Goal: Task Accomplishment & Management: Complete application form

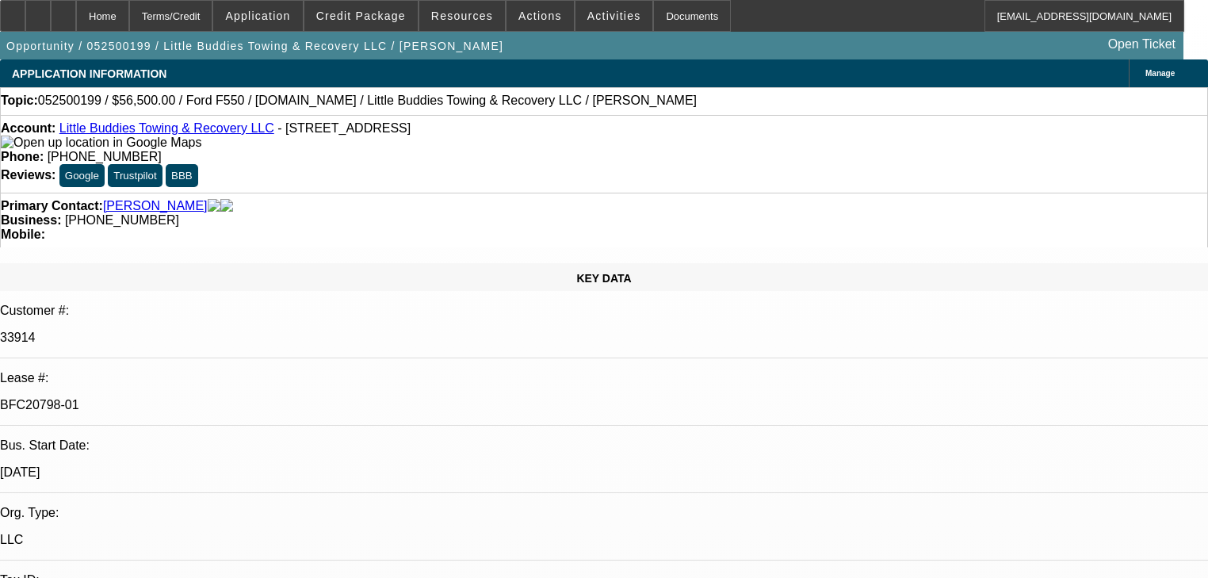
select select "0"
select select "2"
select select "0"
select select "6"
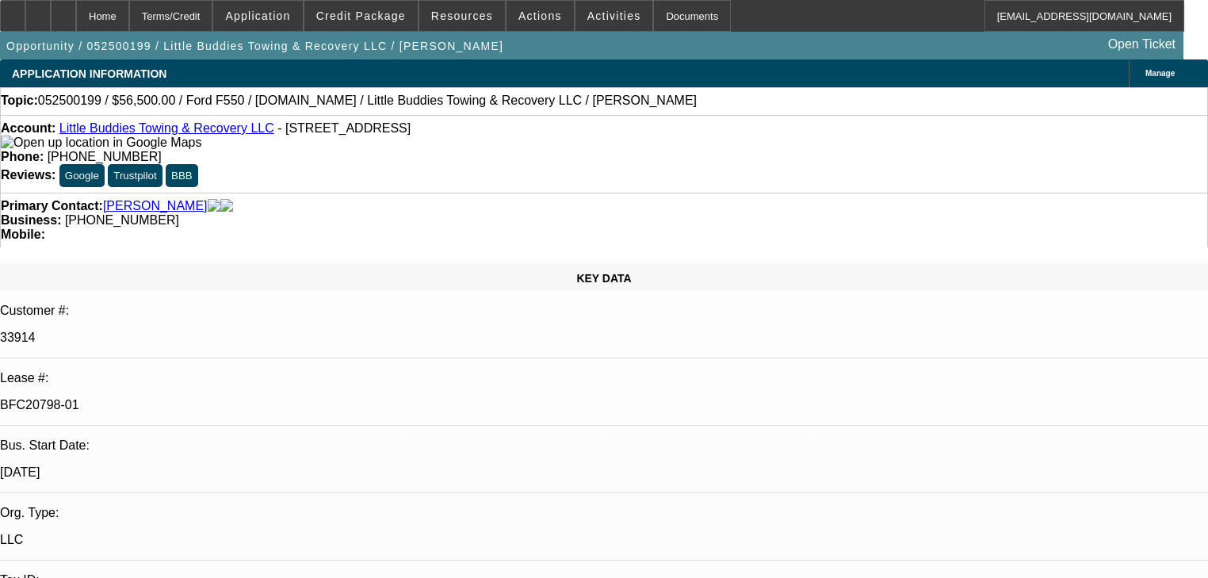
select select "0"
select select "2"
select select "0"
select select "6"
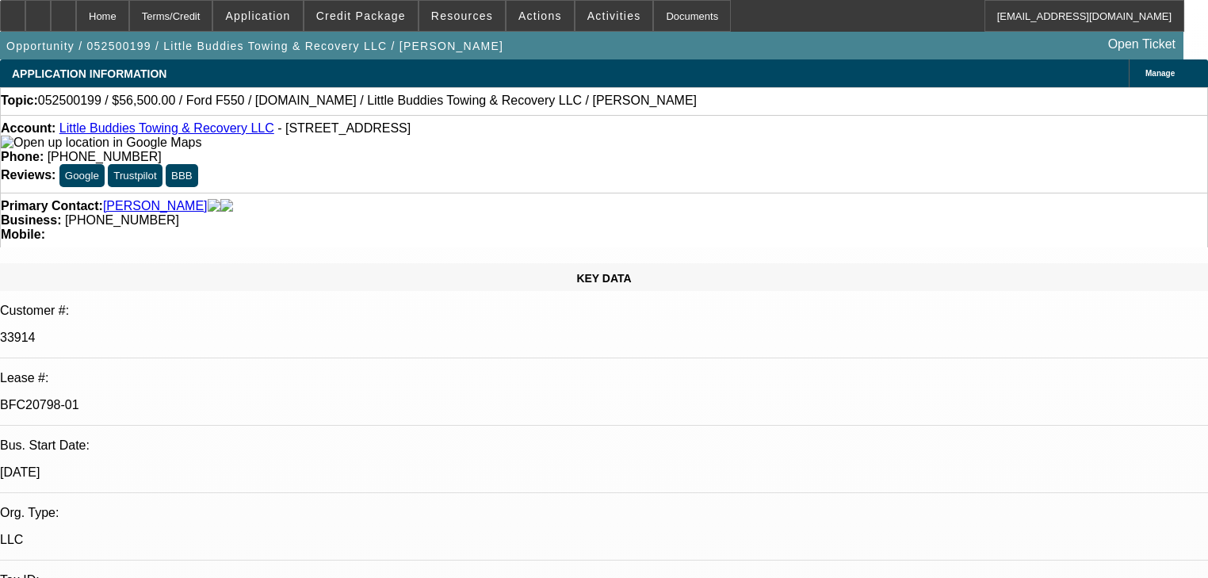
select select "0"
select select "2"
select select "0"
select select "6"
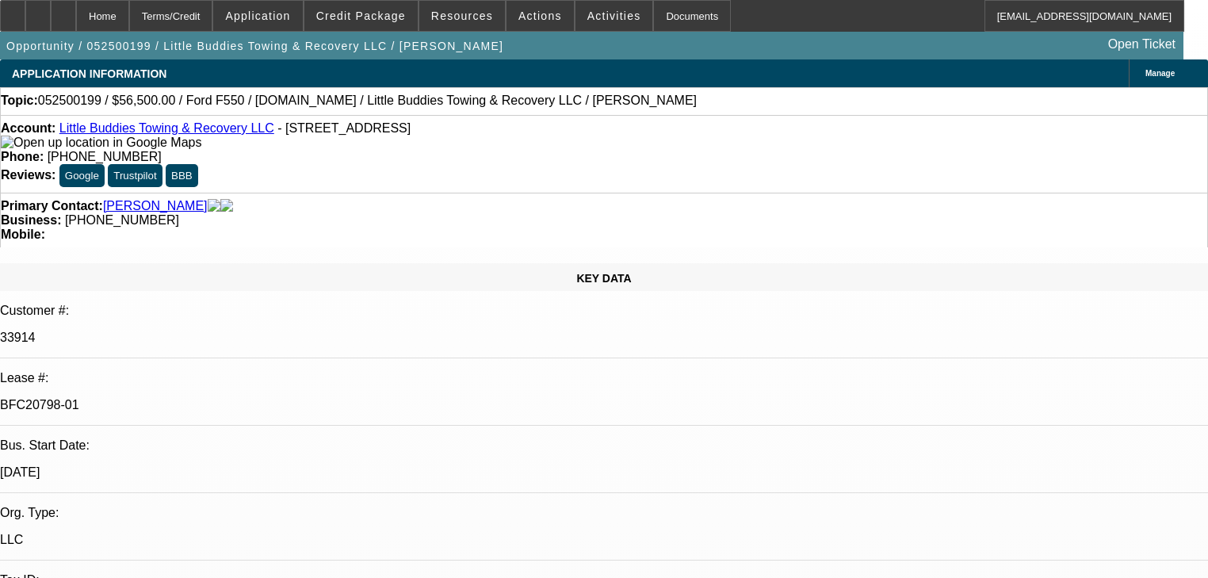
select select "0"
select select "2"
select select "0.1"
select select "4"
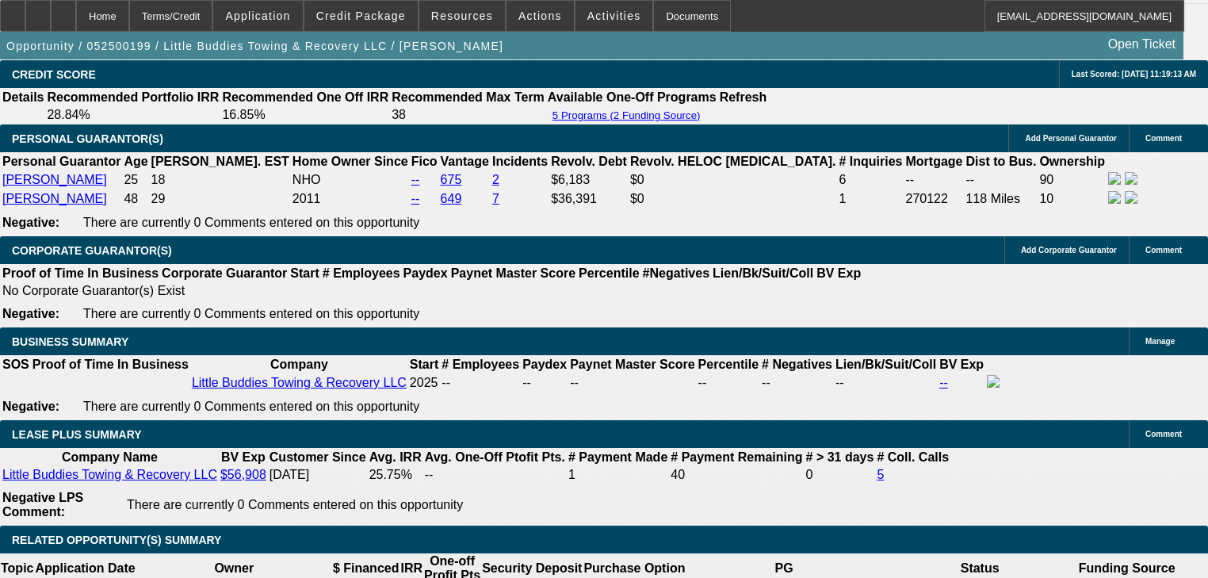
scroll to position [2410, 0]
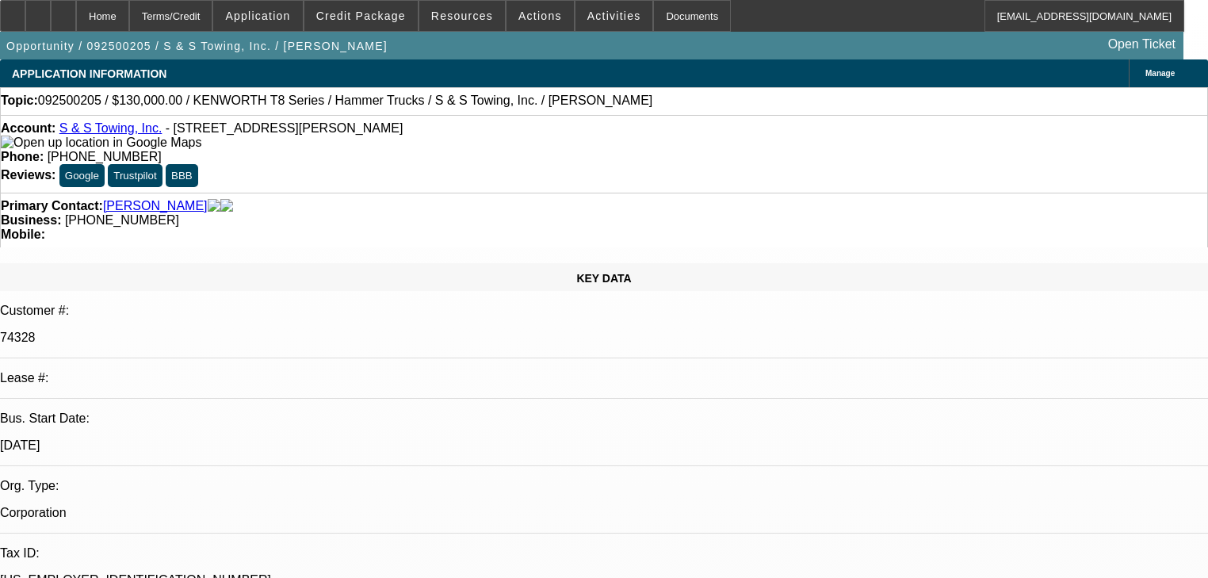
select select "0"
select select "2"
select select "0"
select select "6"
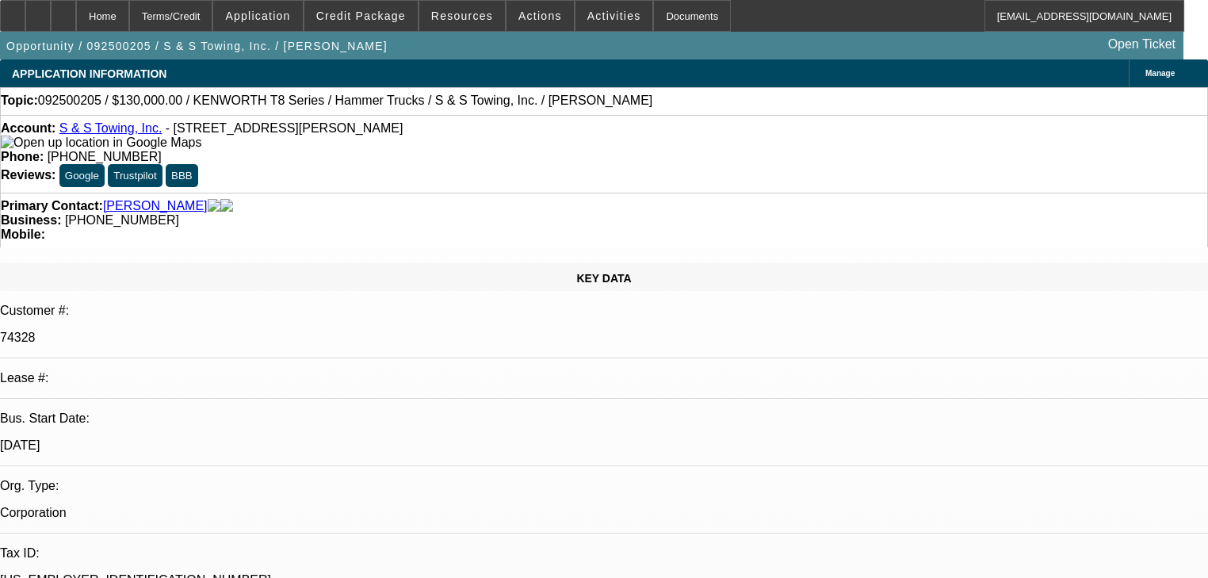
select select "0"
select select "2"
select select "0"
select select "6"
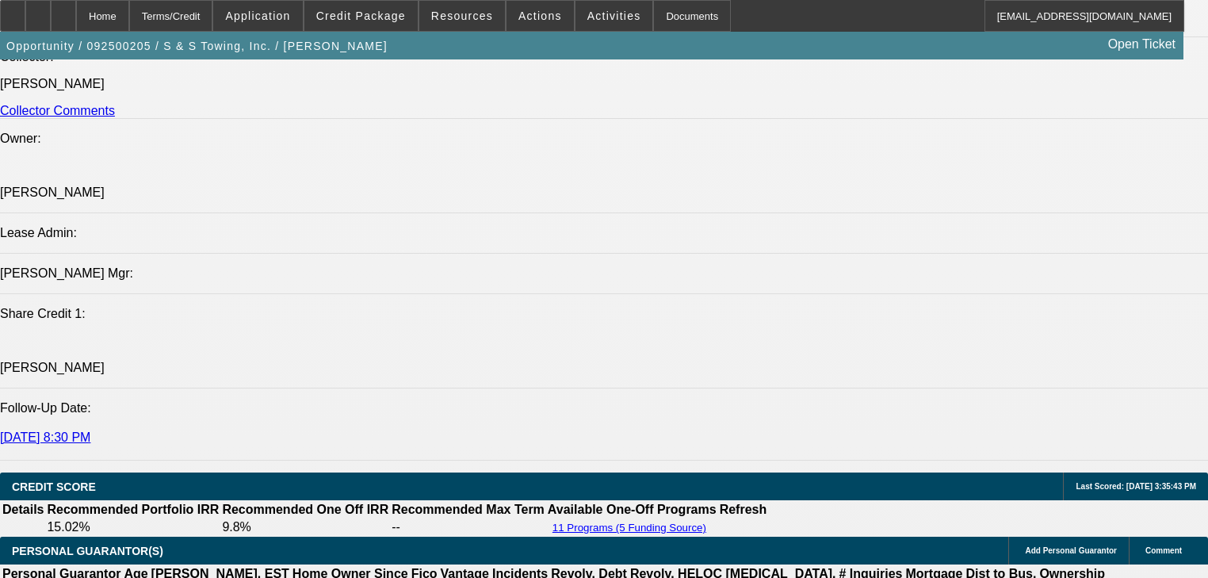
scroll to position [2071, 0]
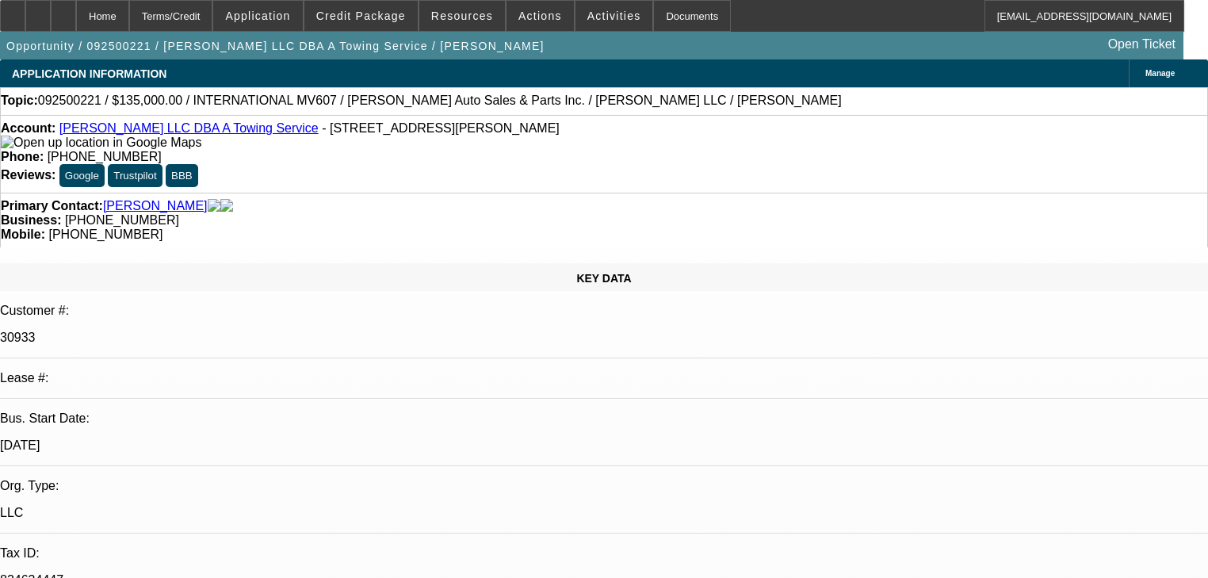
select select "0"
select select "2"
select select "0"
select select "6"
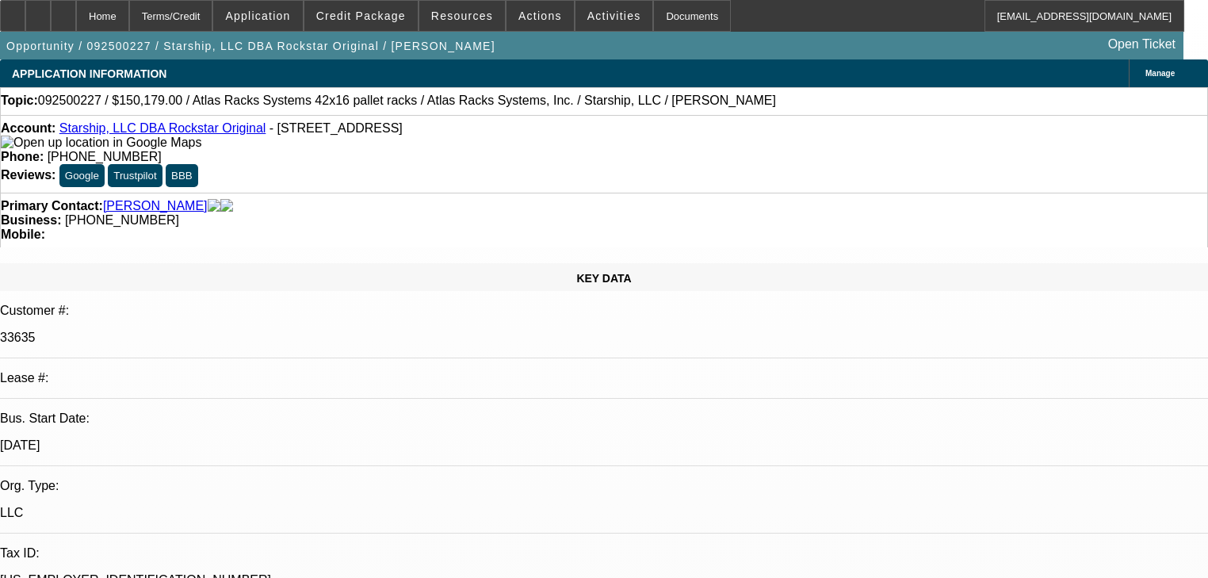
select select "0"
select select "0.1"
select select "1"
select select "4"
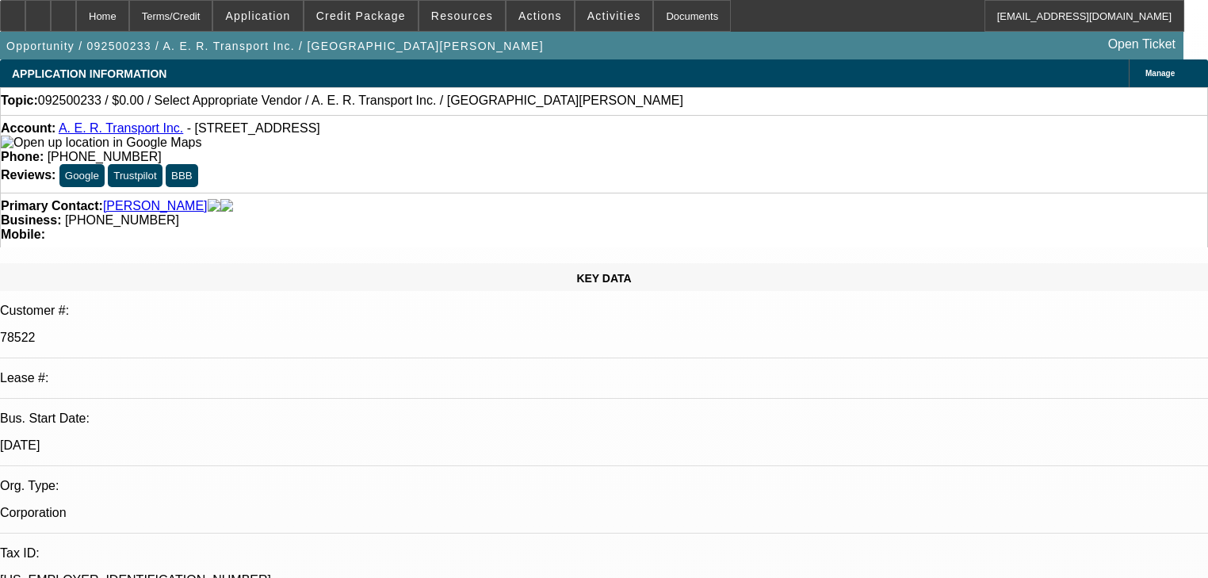
select select "0"
select select "2"
select select "0.1"
select select "4"
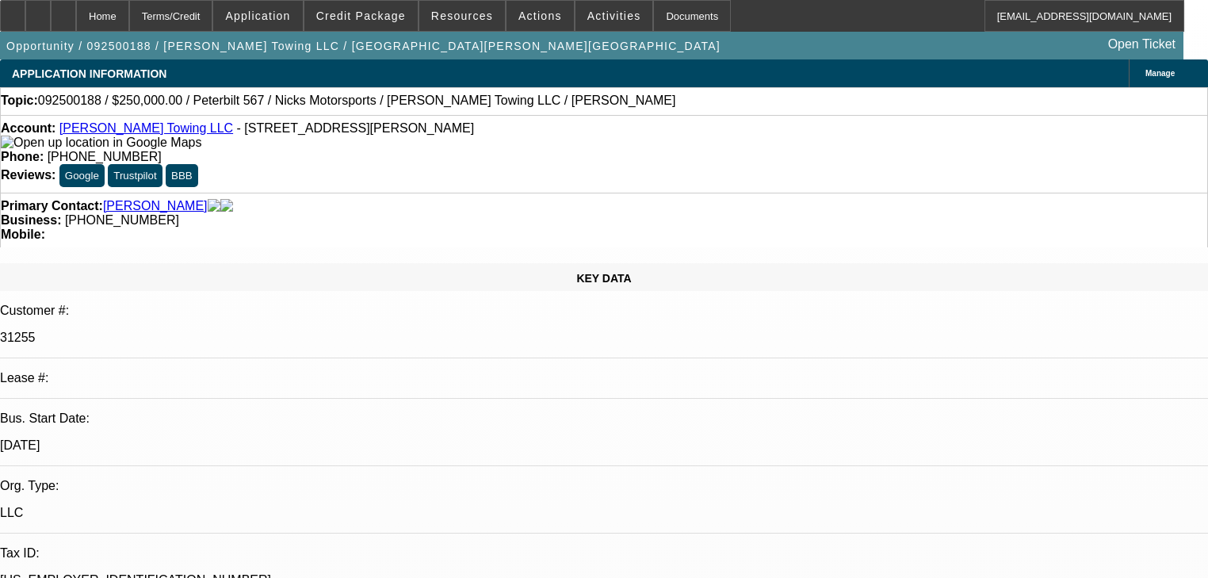
select select "0"
select select "2"
select select "0"
select select "6"
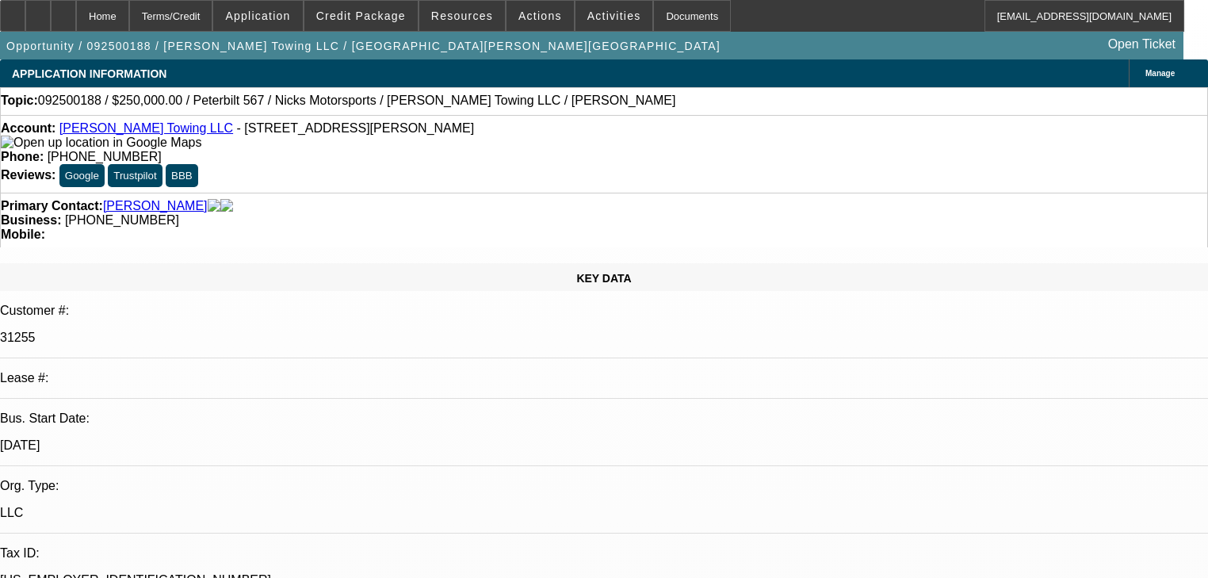
select select "0"
select select "2"
select select "0"
select select "6"
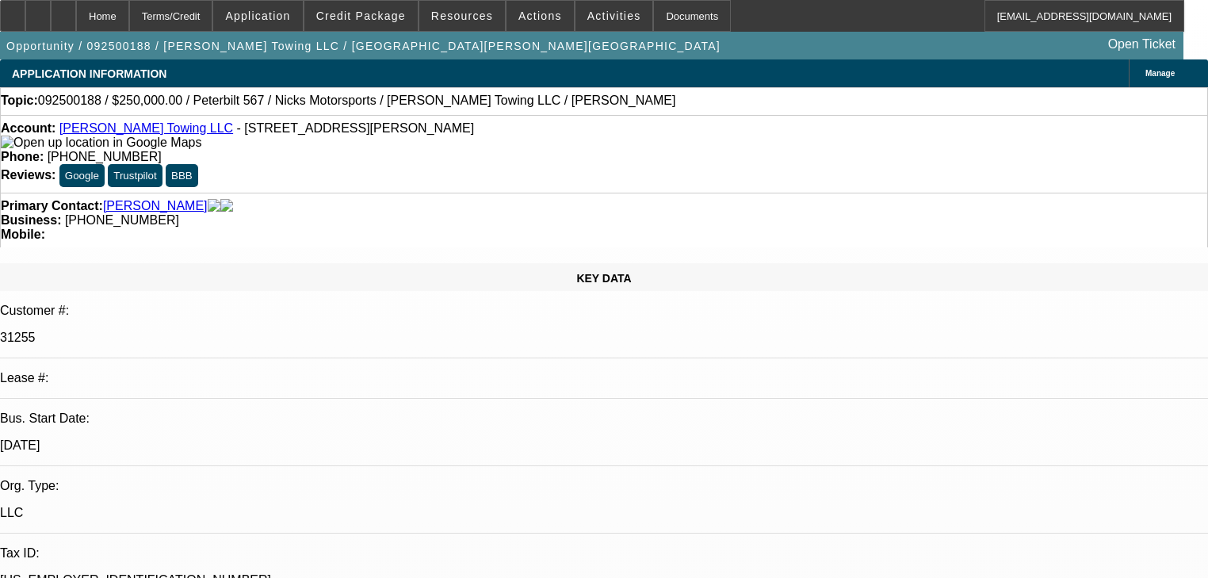
select select "0"
select select "2"
select select "0"
select select "6"
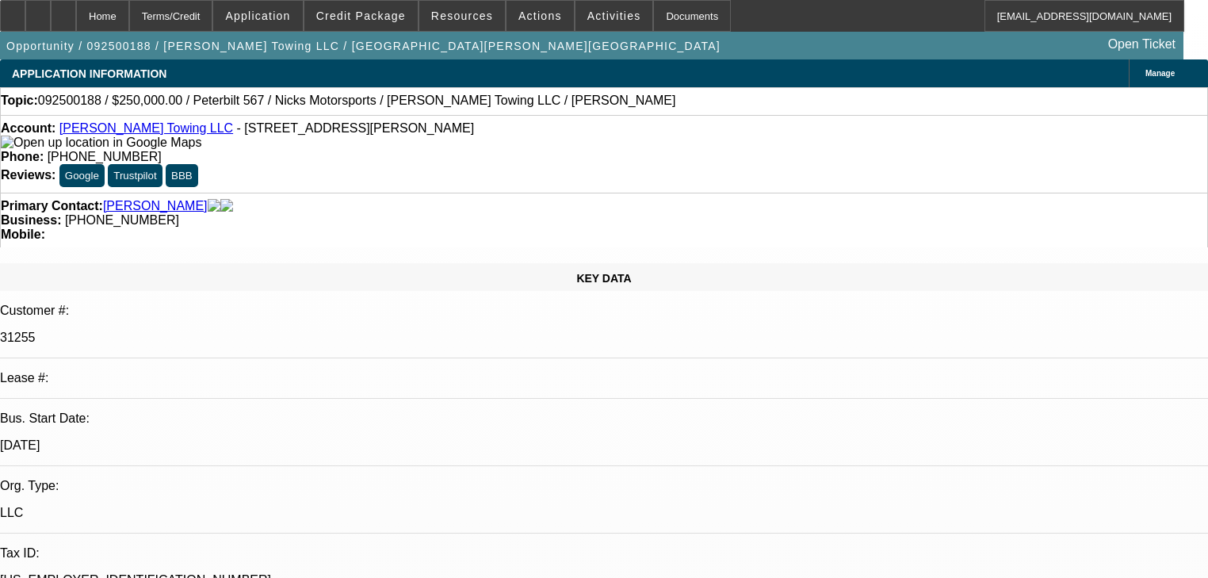
select select "0"
select select "2"
select select "0"
select select "6"
